Goal: Find specific page/section: Find specific page/section

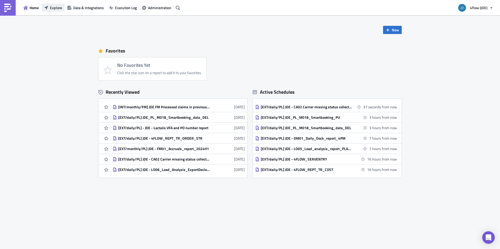
click at [51, 7] on span "Explore" at bounding box center [56, 7] width 12 height 5
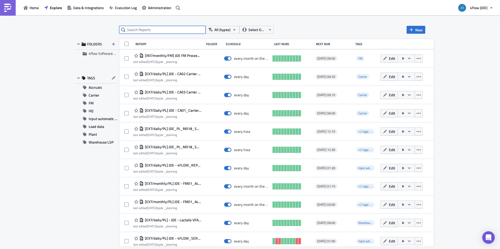
click at [189, 30] on input "text" at bounding box center [162, 30] width 86 height 8
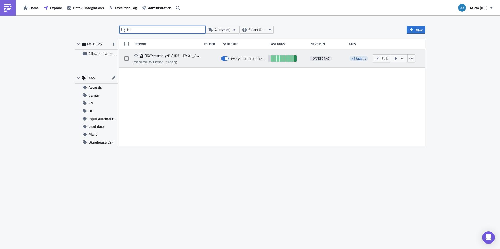
type input "H2"
click at [295, 60] on link at bounding box center [295, 58] width 3 height 6
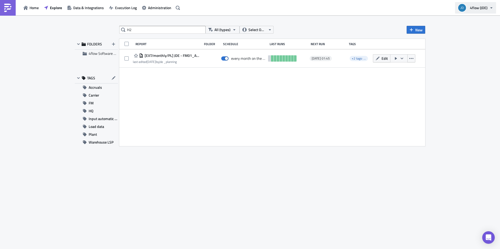
click at [480, 7] on span "4flow (JDE)" at bounding box center [479, 7] width 18 height 5
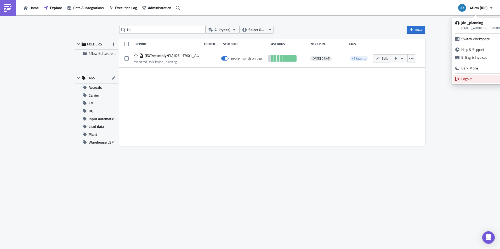
click at [479, 80] on div "Logout" at bounding box center [486, 78] width 50 height 5
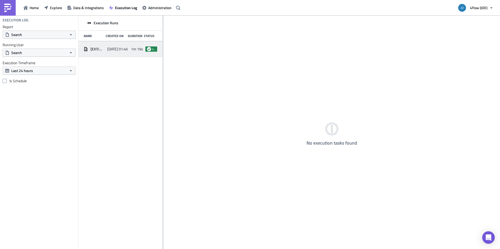
click at [135, 49] on span "1m 19s" at bounding box center [137, 49] width 12 height 5
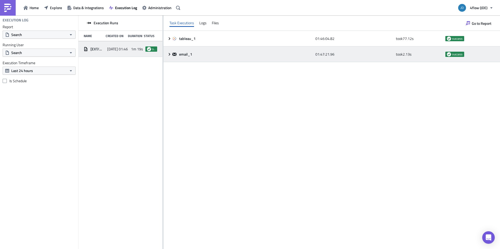
click at [168, 55] on icon at bounding box center [169, 54] width 4 height 4
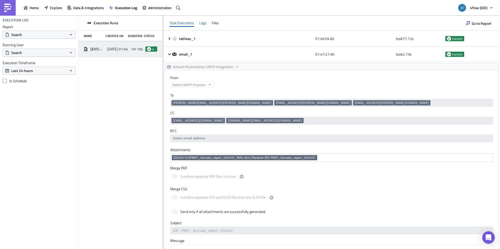
click at [204, 23] on div "Logs" at bounding box center [202, 23] width 7 height 8
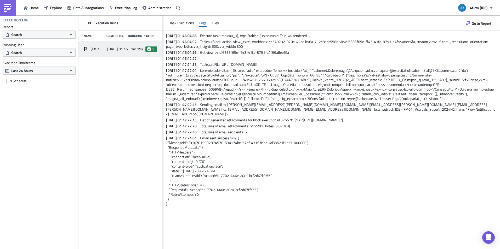
click at [204, 23] on div "Logs" at bounding box center [202, 23] width 7 height 8
click at [214, 24] on div "Files" at bounding box center [215, 23] width 7 height 8
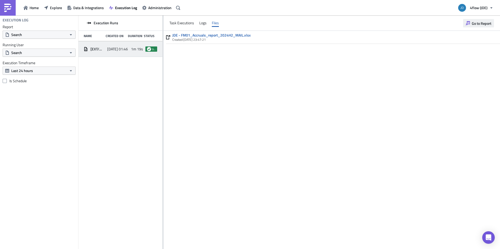
click at [480, 23] on span "Go to Report" at bounding box center [482, 23] width 20 height 5
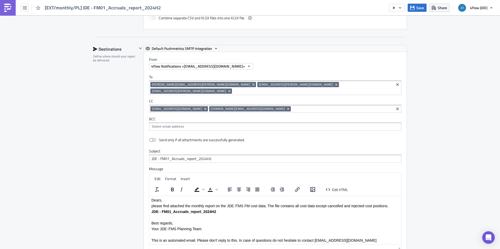
scroll to position [288, 0]
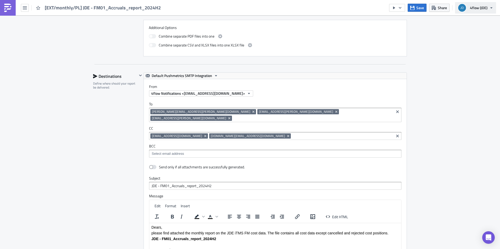
click at [492, 7] on icon "button" at bounding box center [491, 8] width 4 height 4
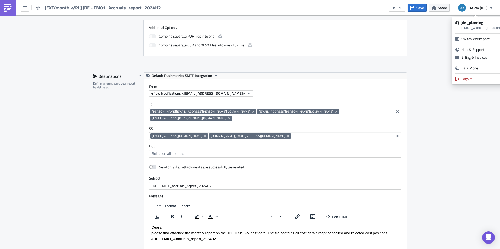
click at [461, 77] on link "Logout" at bounding box center [483, 79] width 60 height 8
